Goal: Navigation & Orientation: Go to known website

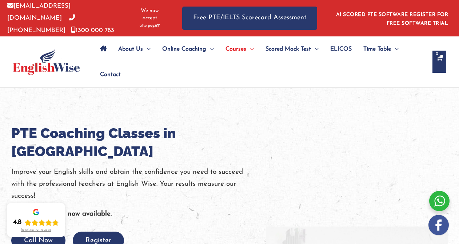
click at [74, 67] on img at bounding box center [46, 62] width 67 height 26
